Goal: Task Accomplishment & Management: Manage account settings

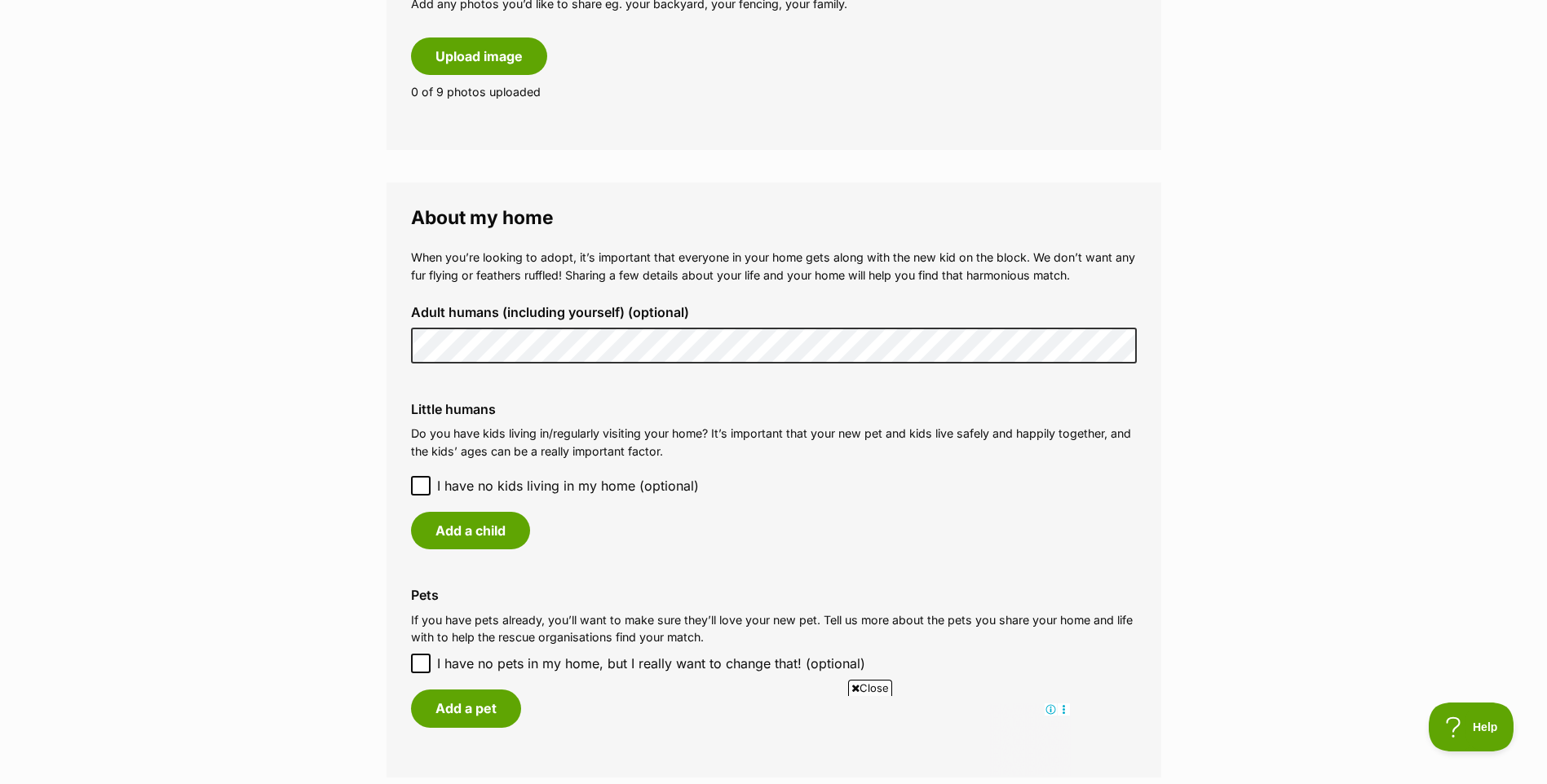
click at [421, 481] on icon at bounding box center [420, 486] width 12 height 12
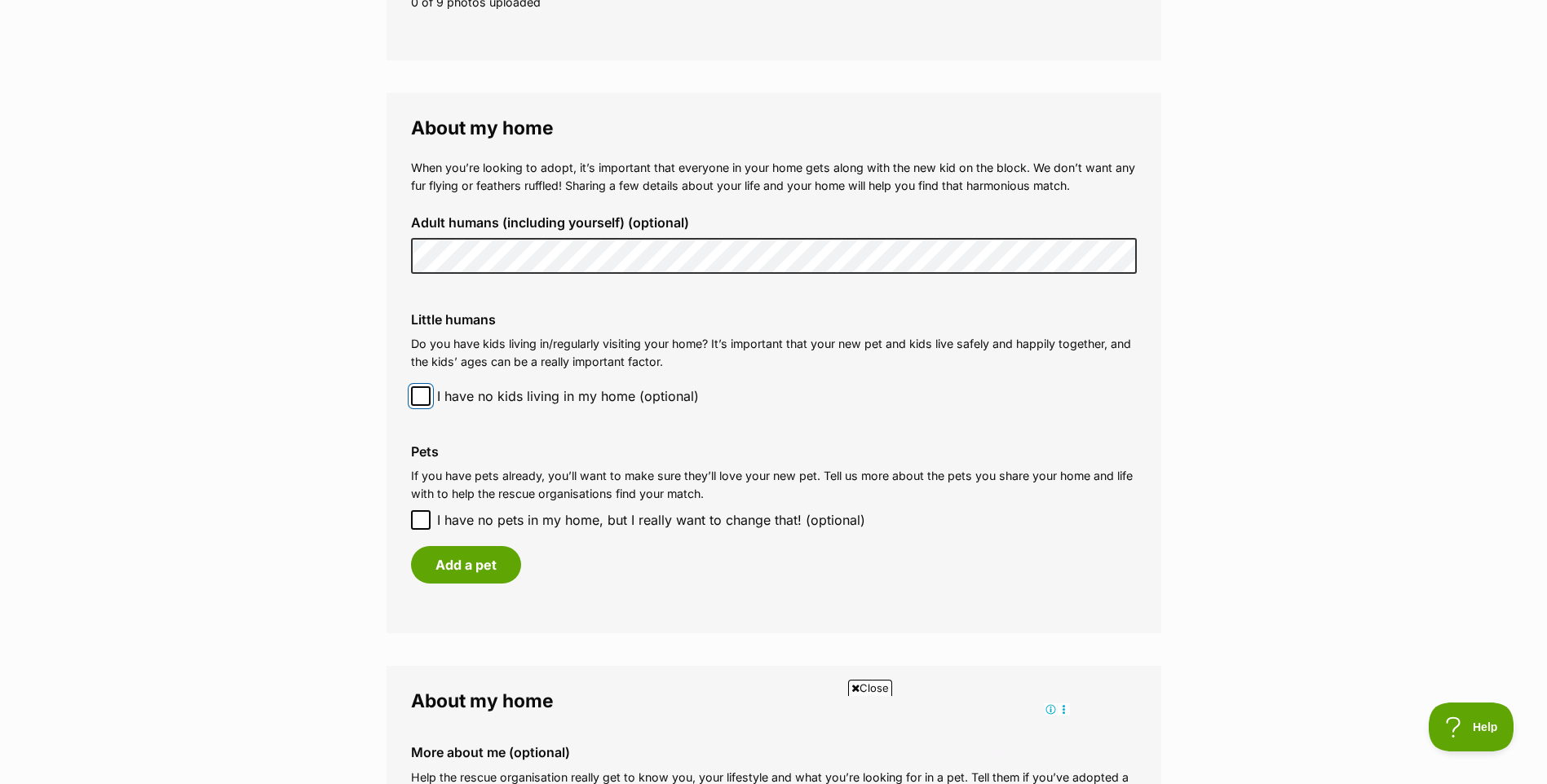
scroll to position [1121, 0]
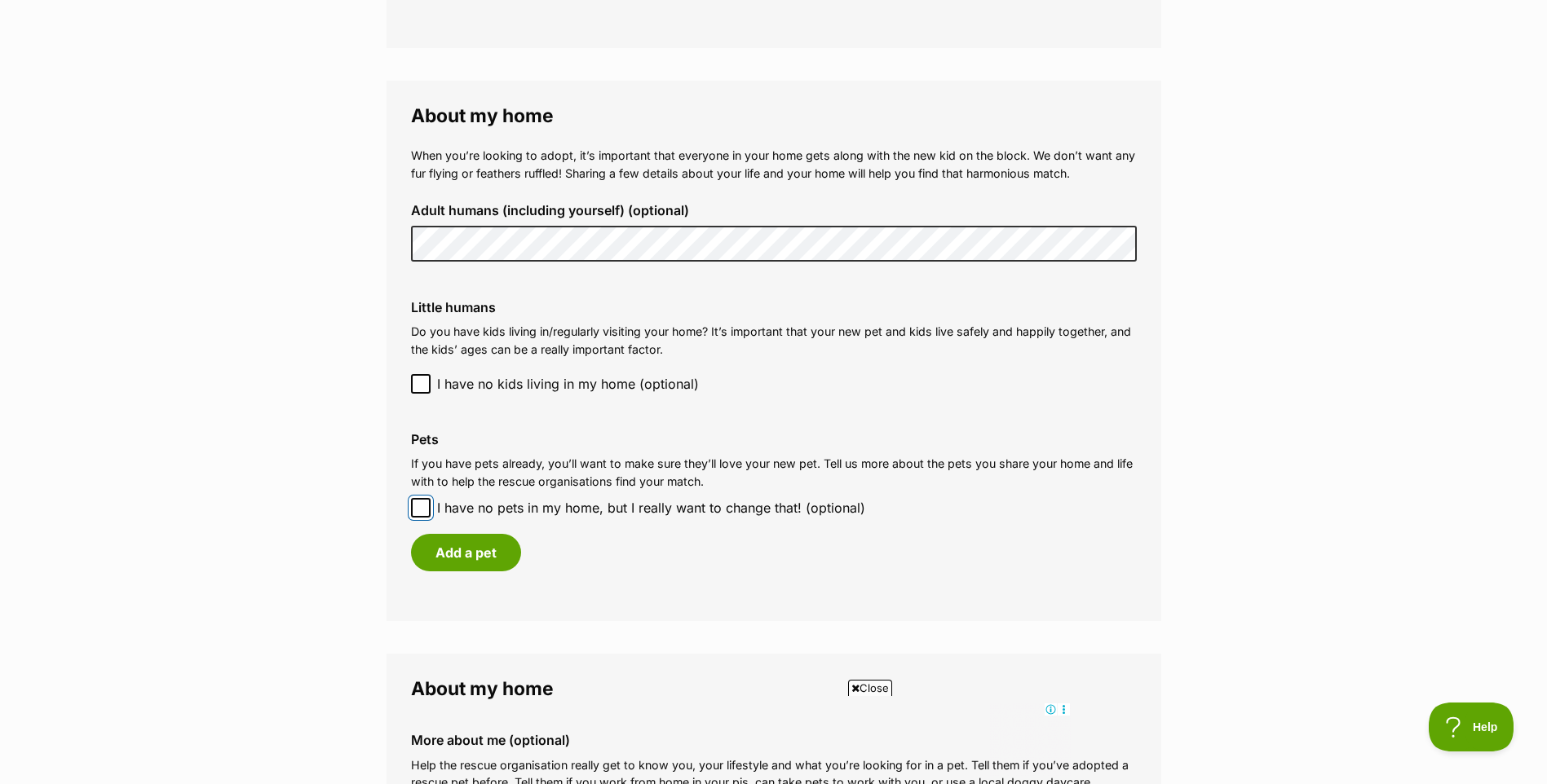
click at [421, 501] on input "I have no pets in my home, but I really want to change that! (optional)" at bounding box center [421, 508] width 20 height 20
checkbox input "true"
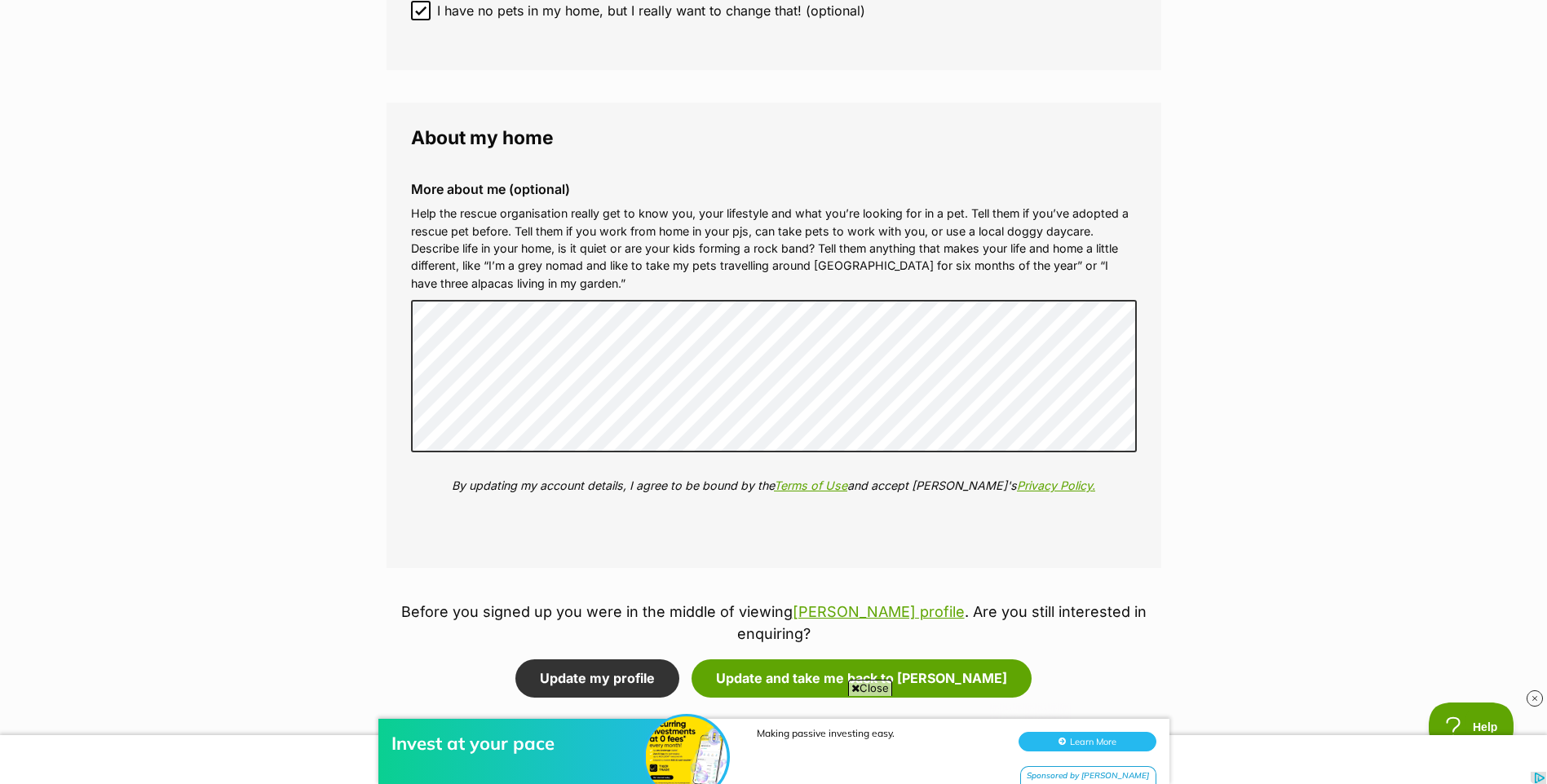
scroll to position [1650, 0]
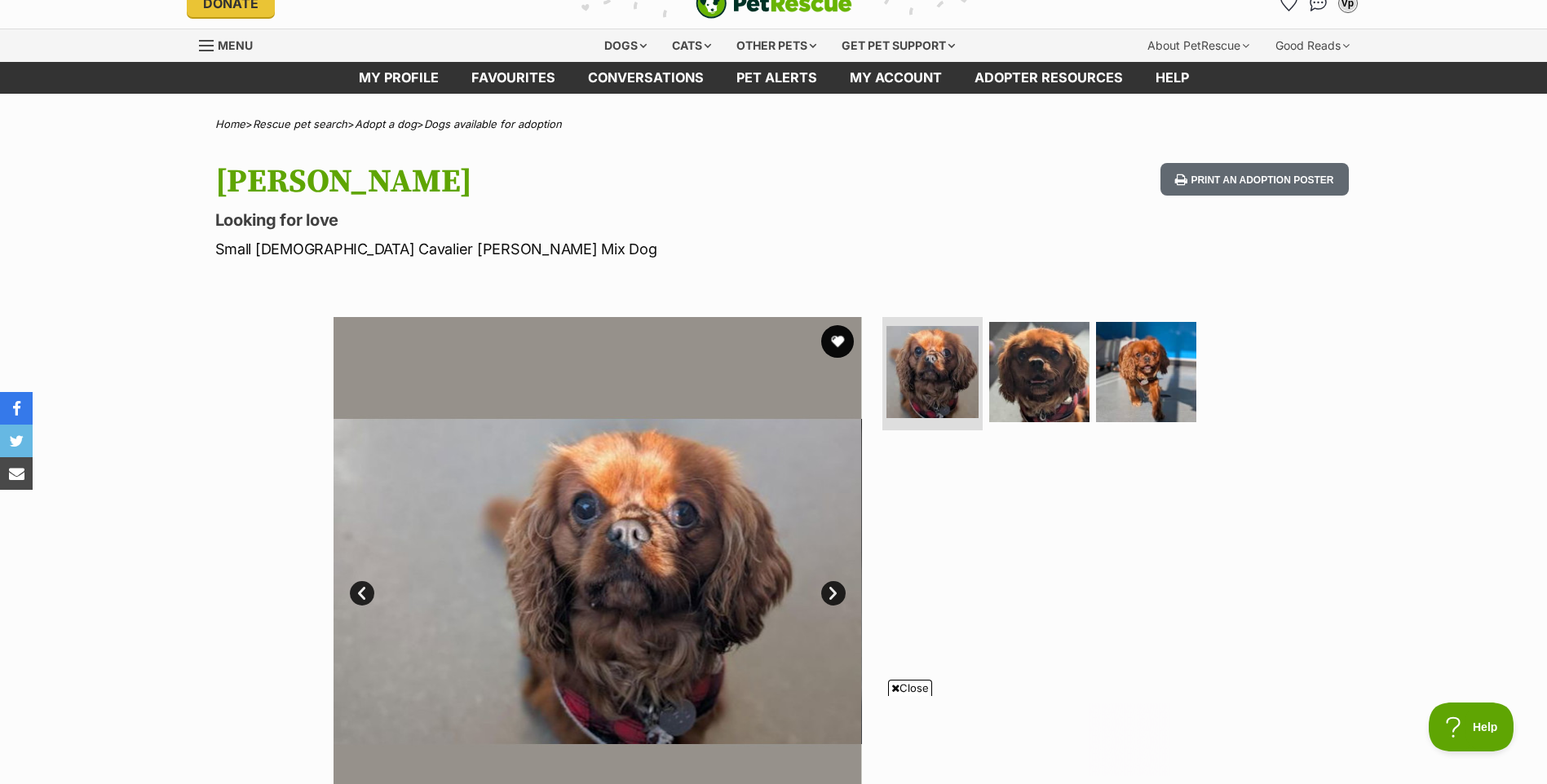
scroll to position [102, 0]
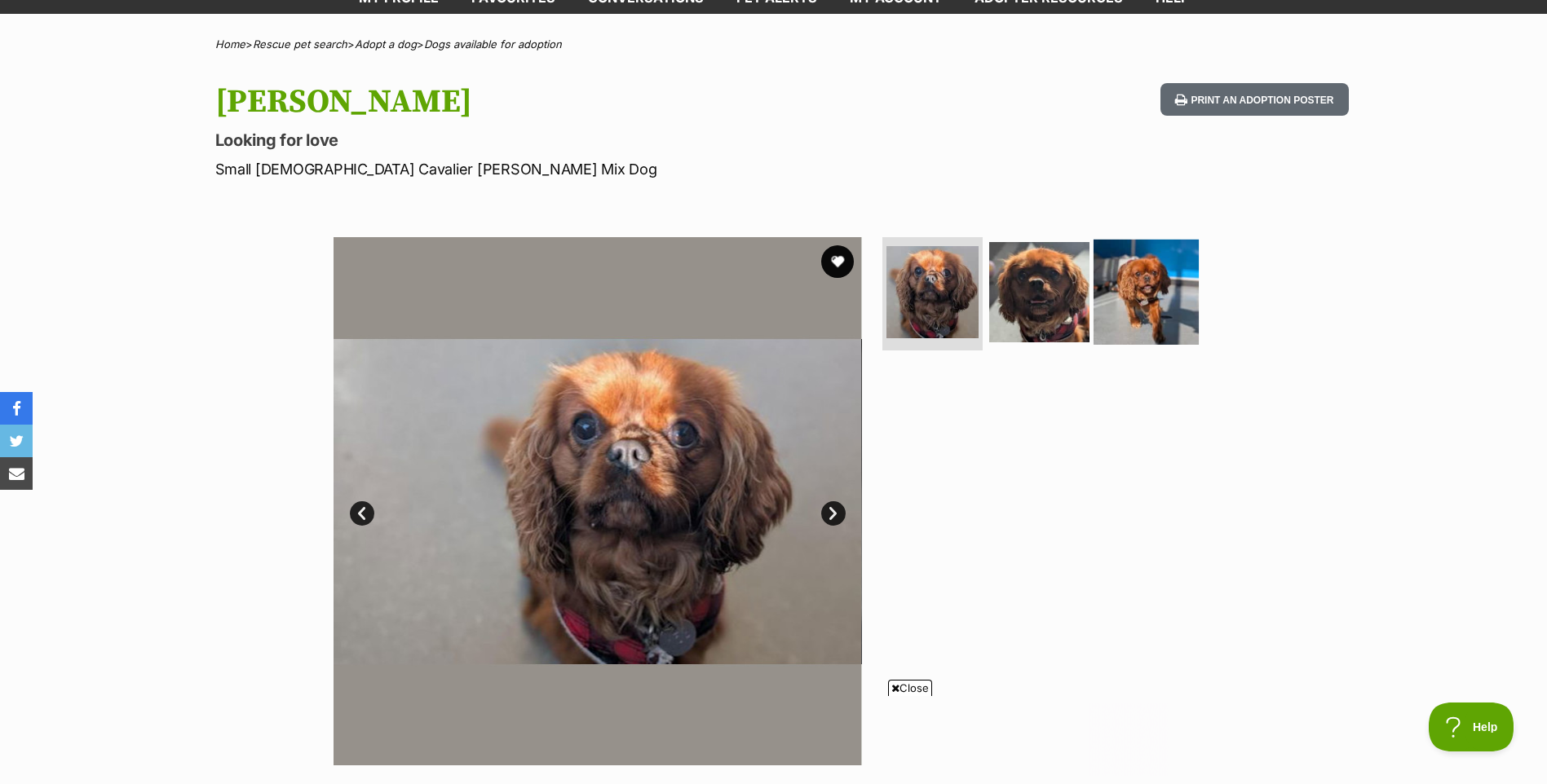
click at [1147, 307] on img at bounding box center [1146, 291] width 105 height 105
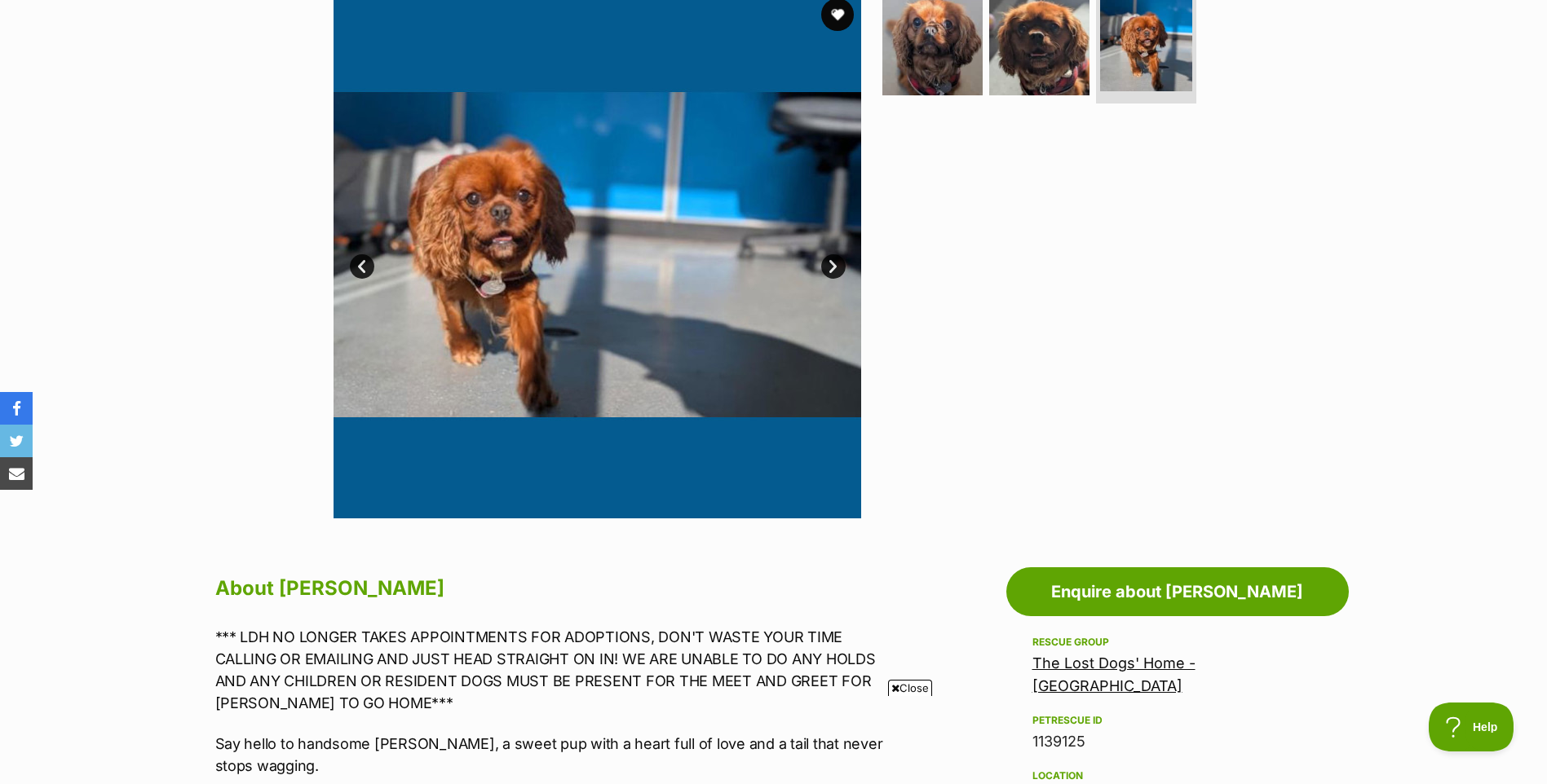
scroll to position [285, 0]
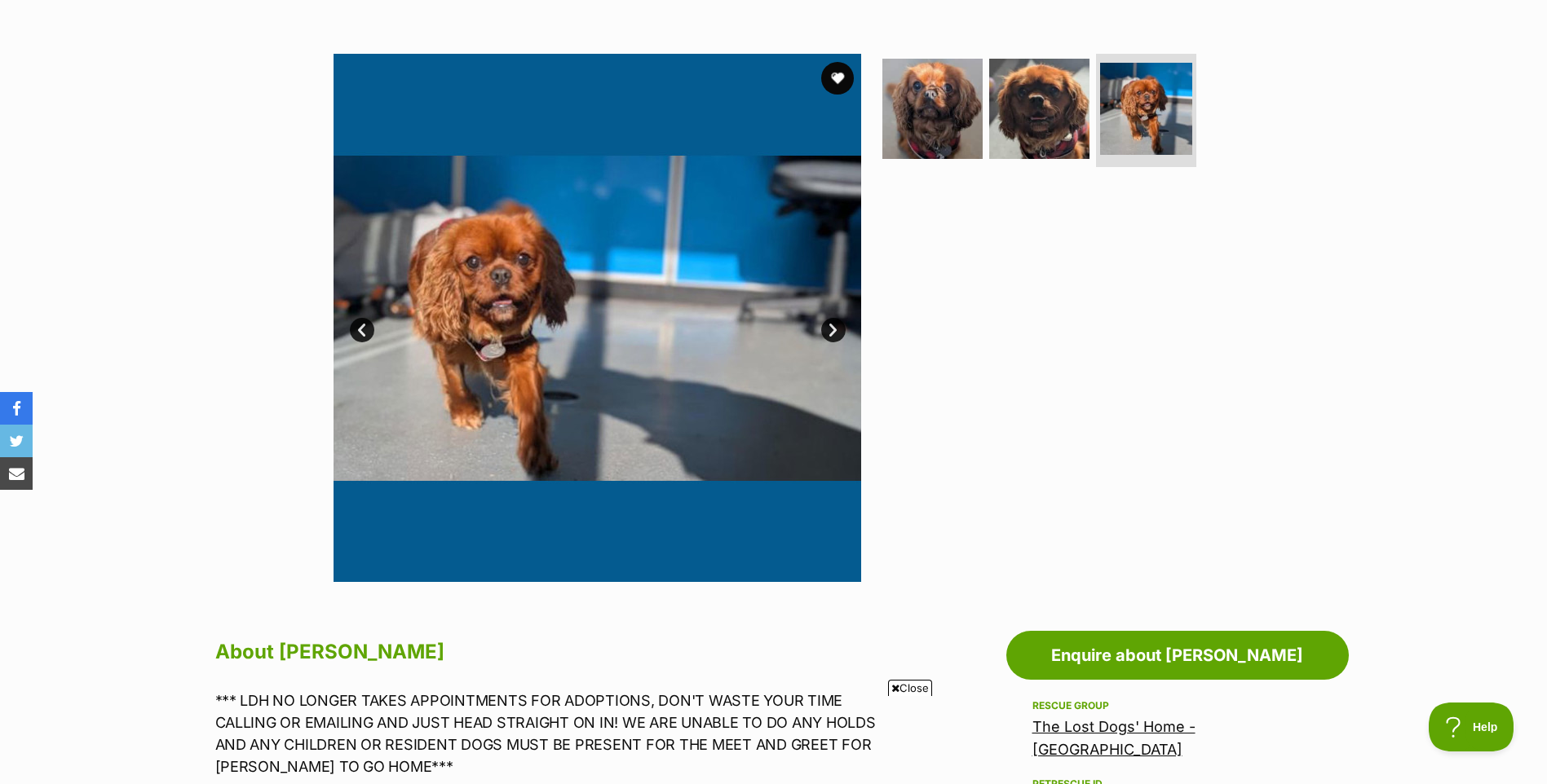
click at [830, 326] on link "Next" at bounding box center [833, 330] width 24 height 24
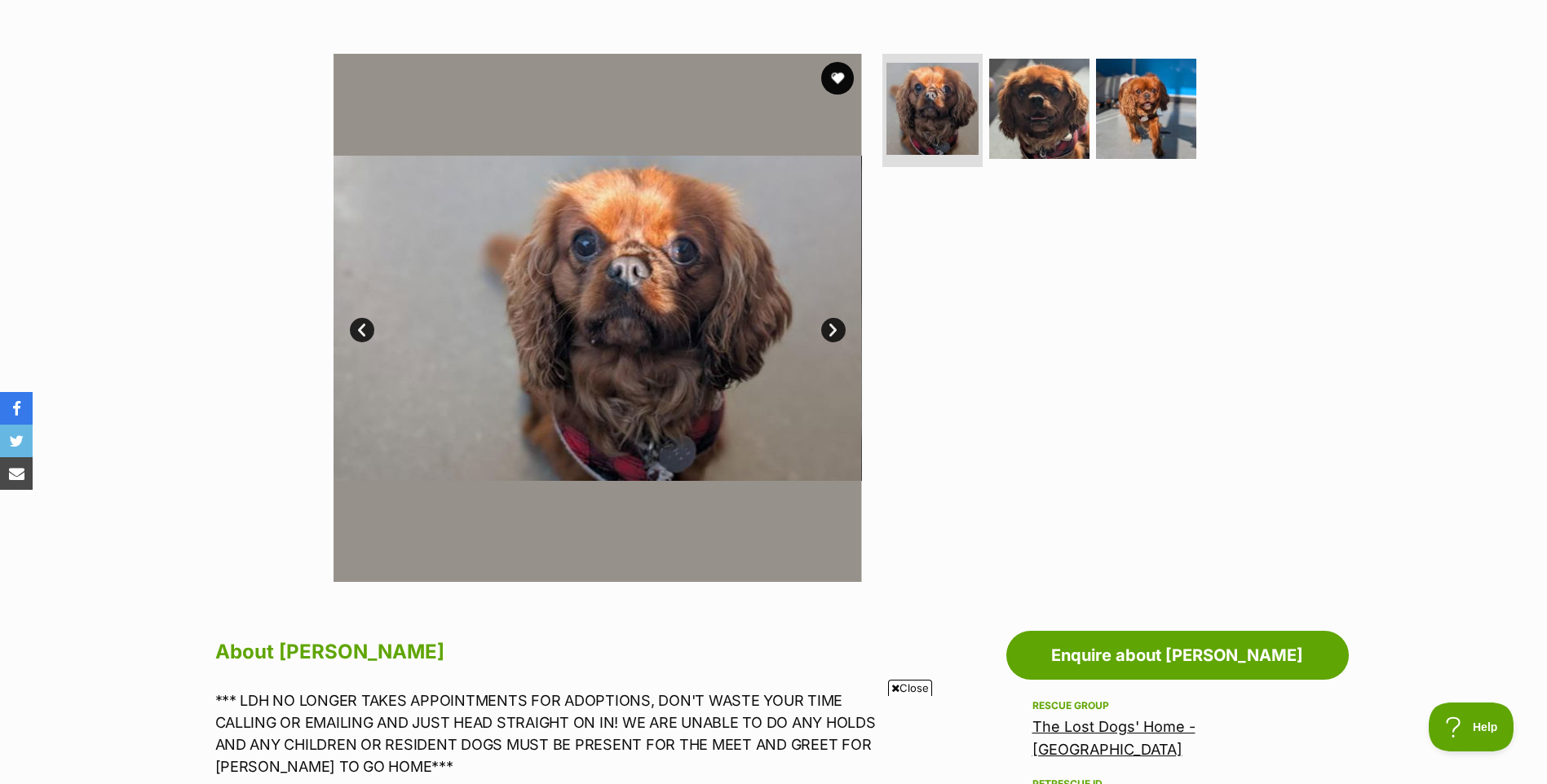
click at [830, 326] on link "Next" at bounding box center [833, 330] width 24 height 24
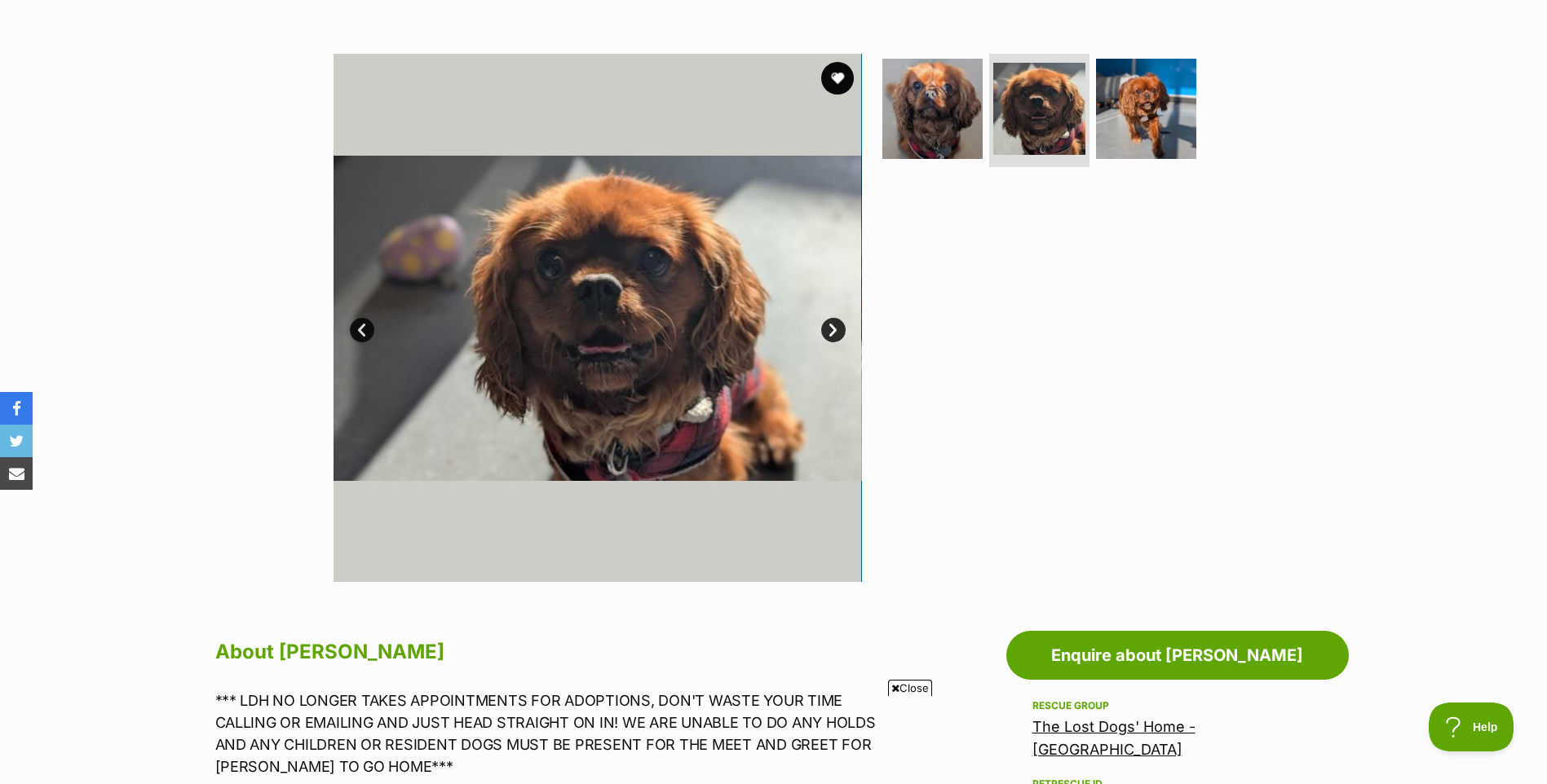
click at [830, 326] on link "Next" at bounding box center [833, 330] width 24 height 24
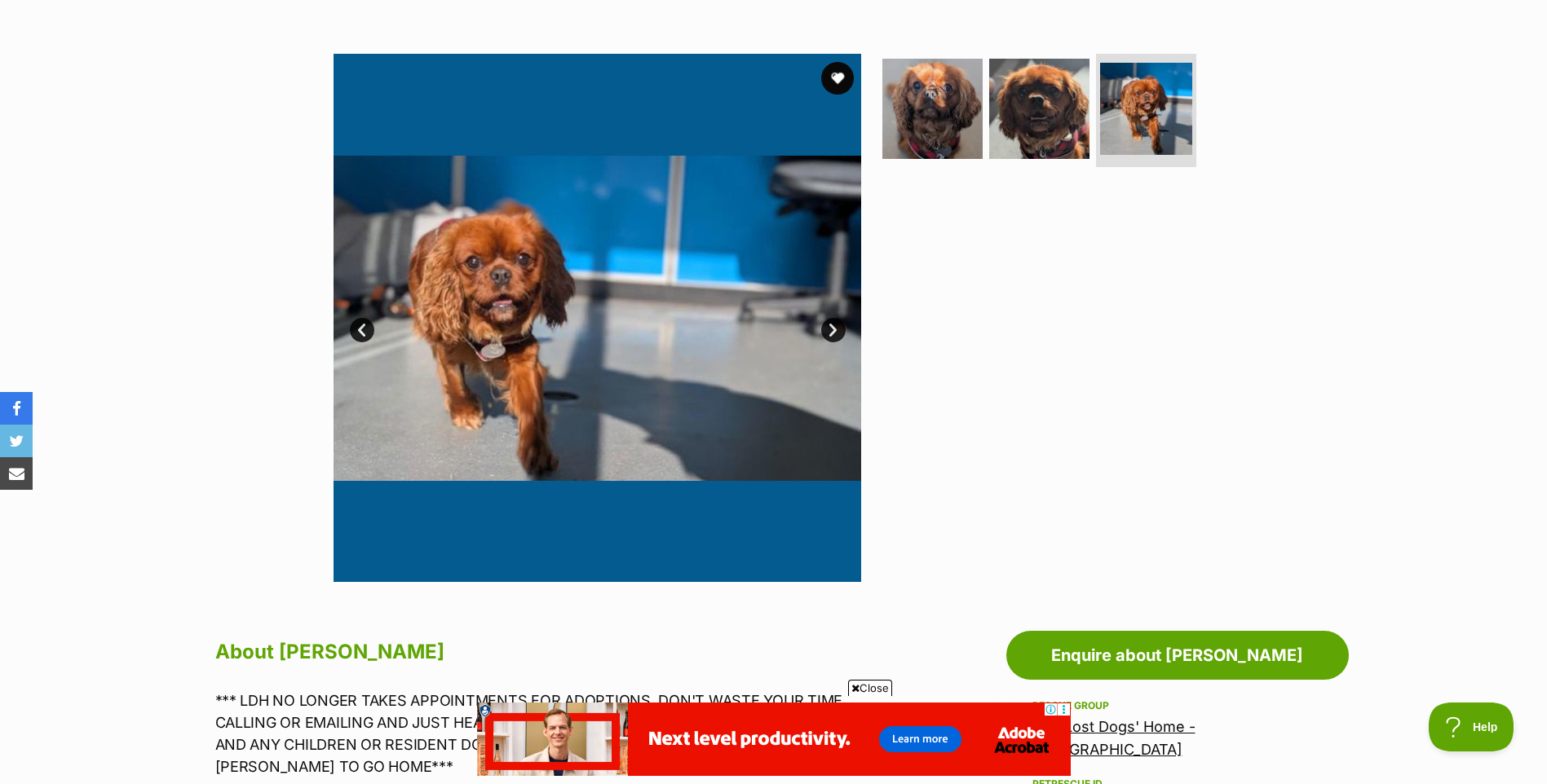
scroll to position [0, 0]
